Goal: Check status: Check status

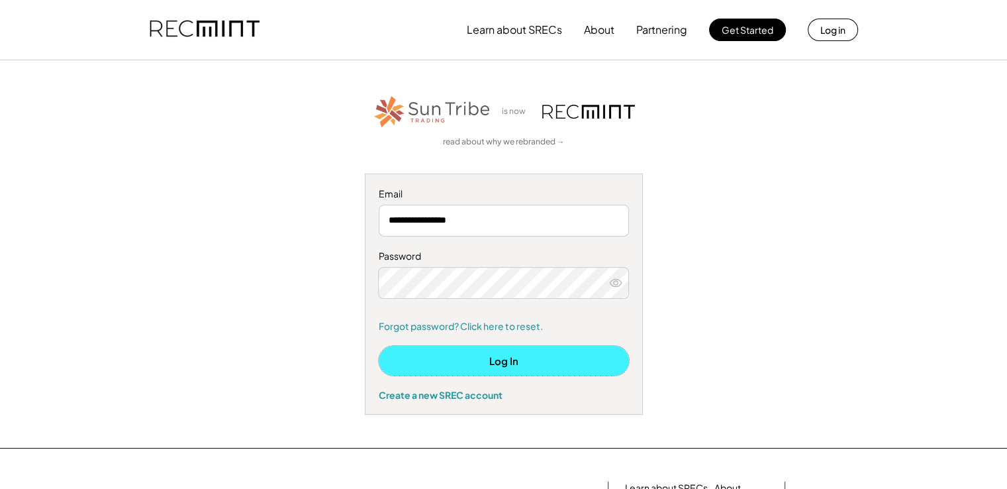
click at [521, 358] on button "Log In" at bounding box center [504, 361] width 250 height 30
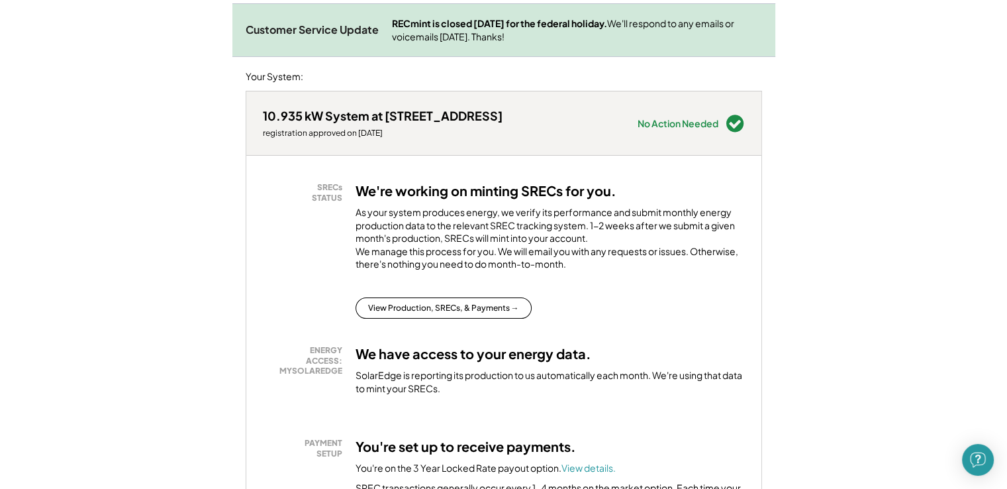
scroll to position [187, 0]
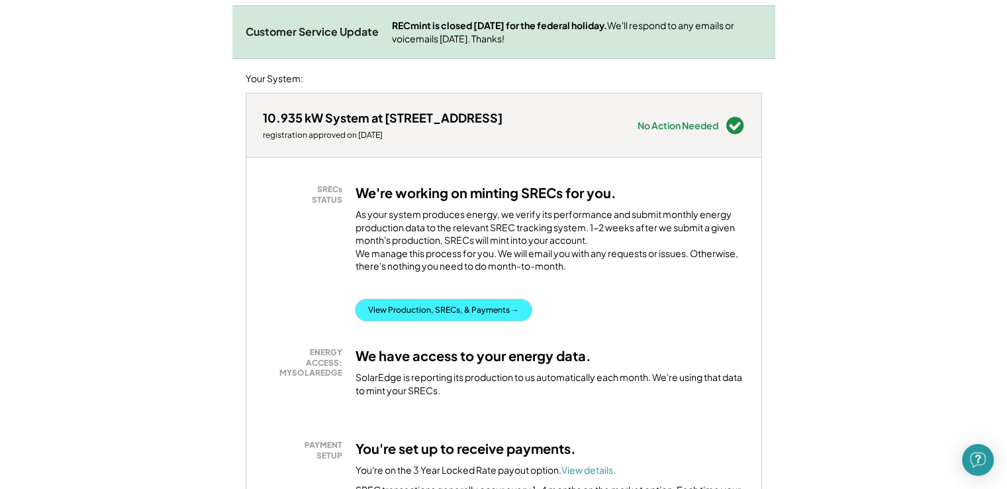
click at [489, 320] on button "View Production, SRECs, & Payments →" at bounding box center [444, 309] width 176 height 21
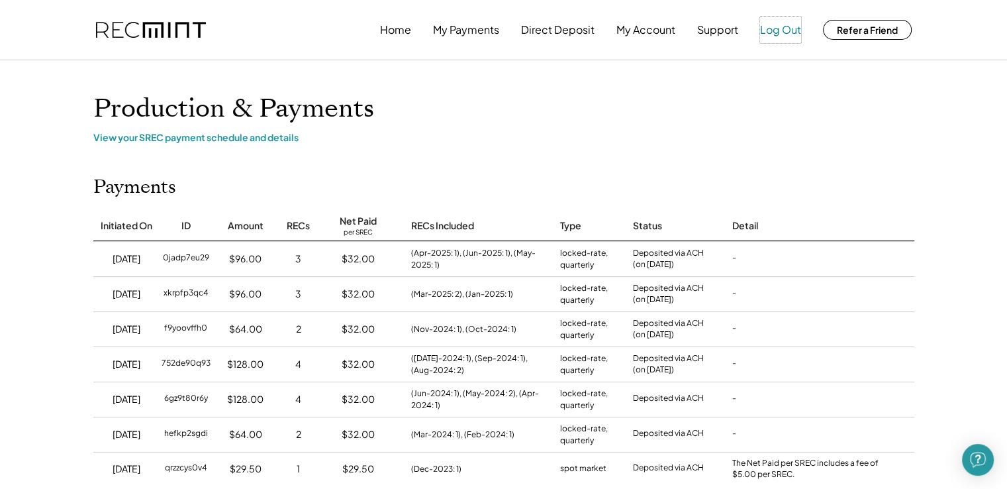
click at [782, 25] on button "Log Out" at bounding box center [780, 30] width 41 height 26
